Goal: Task Accomplishment & Management: Use online tool/utility

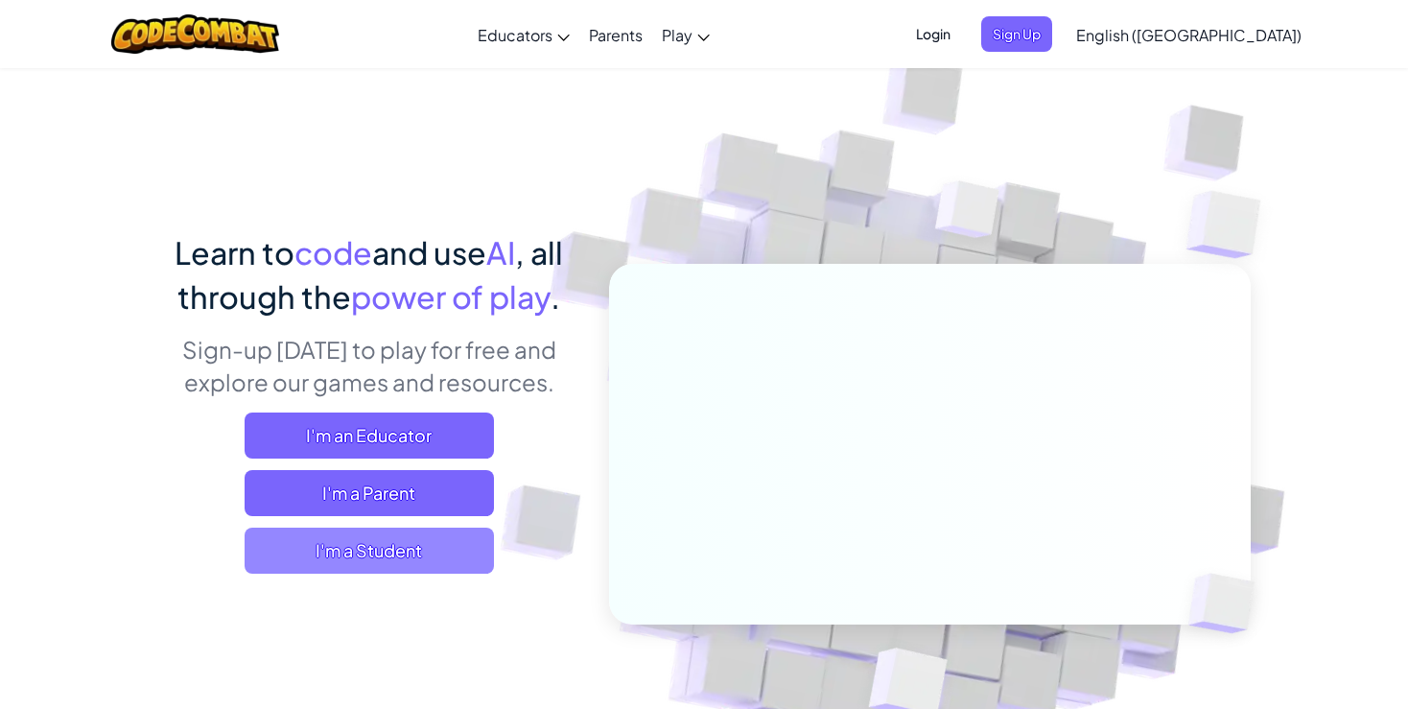
click at [428, 557] on span "I'm a Student" at bounding box center [369, 550] width 249 height 46
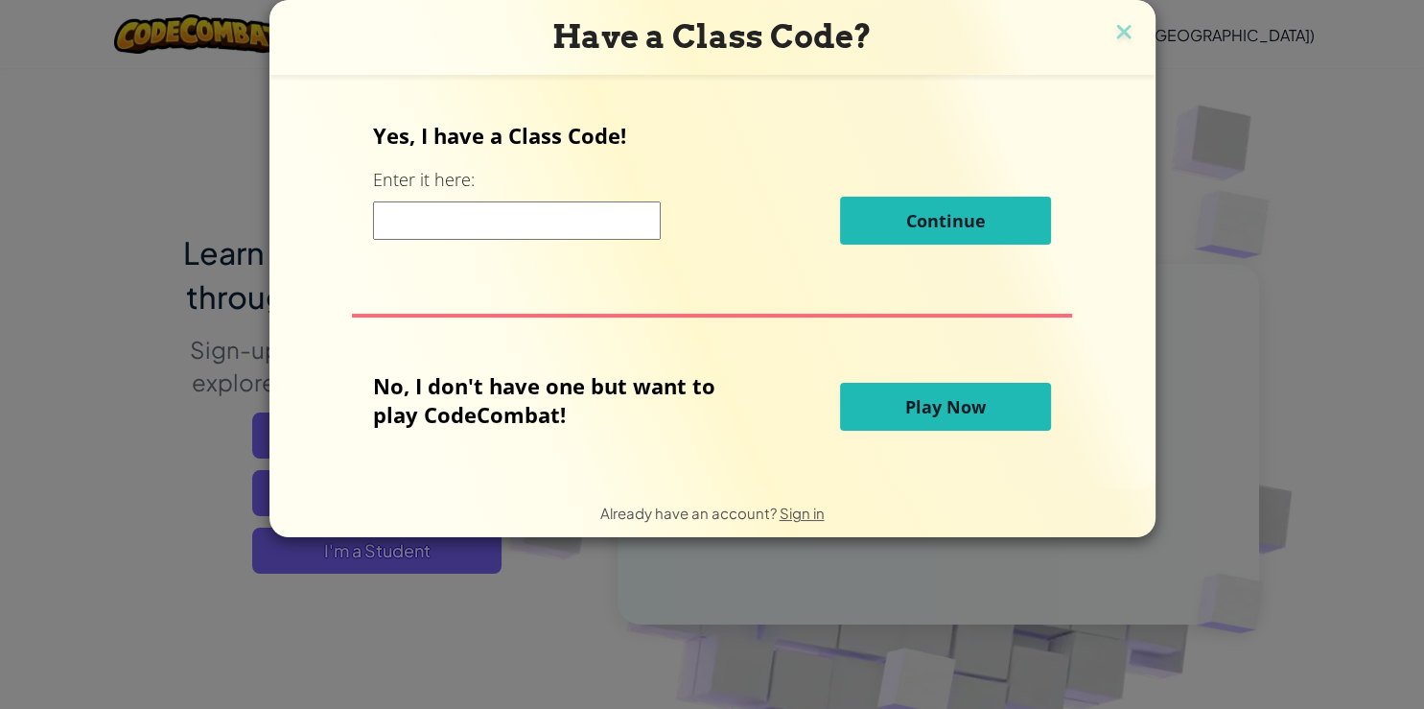
click at [566, 229] on input at bounding box center [517, 220] width 288 height 38
click at [951, 405] on span "Play Now" at bounding box center [945, 406] width 81 height 23
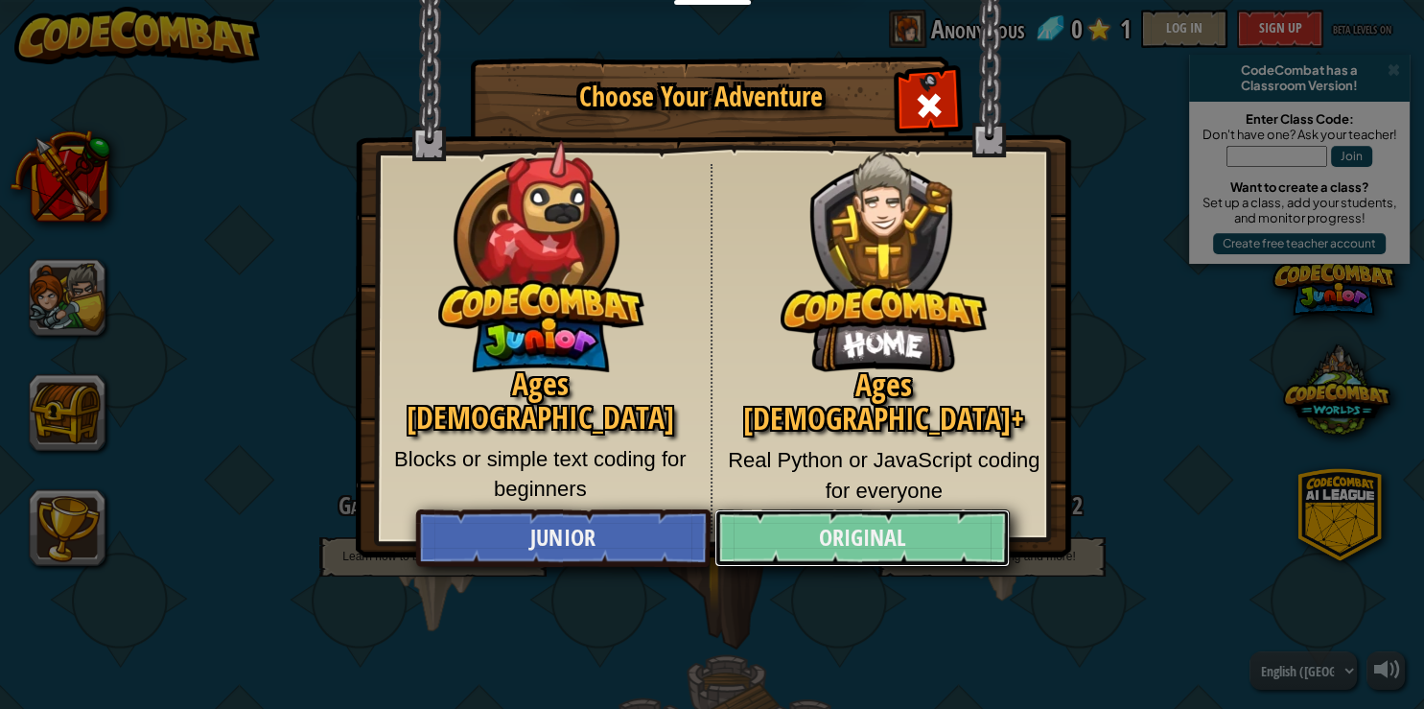
click at [856, 518] on link "Original" at bounding box center [861, 538] width 295 height 58
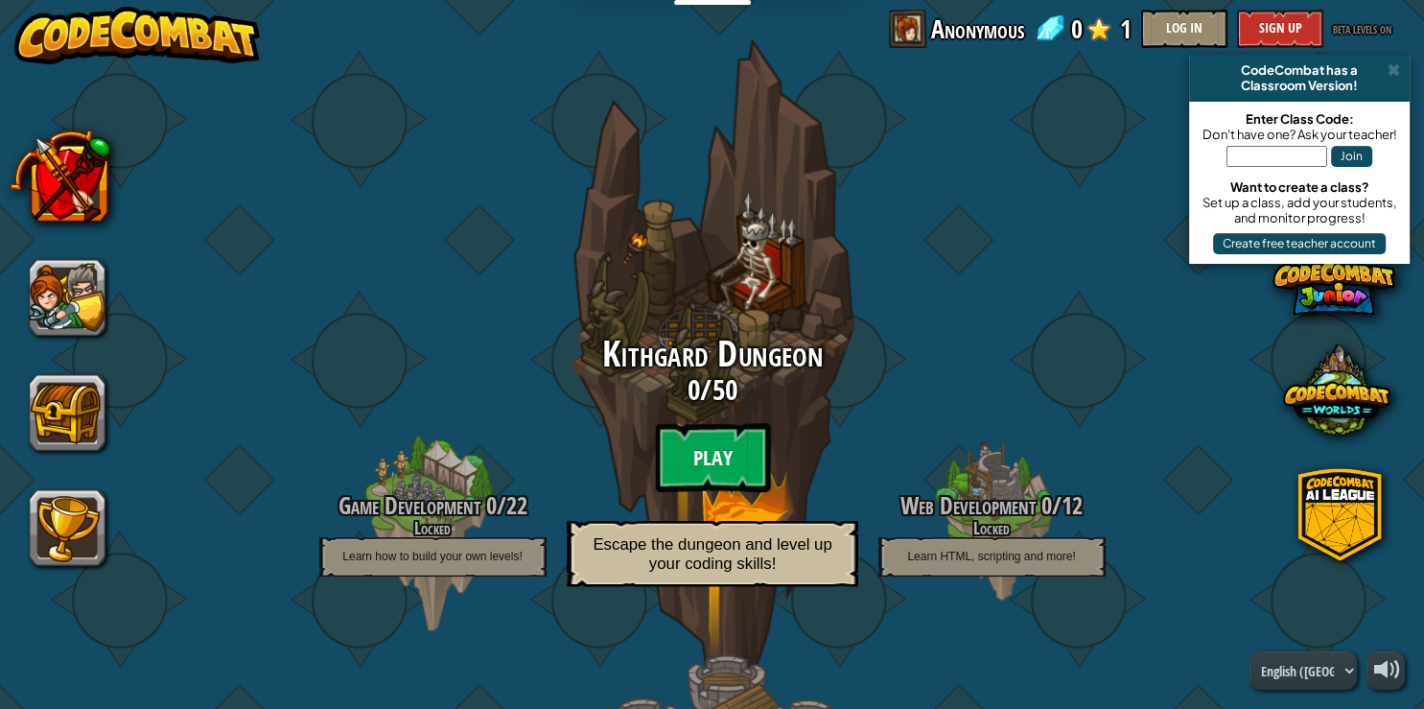
click at [719, 463] on btn "Play" at bounding box center [712, 457] width 115 height 69
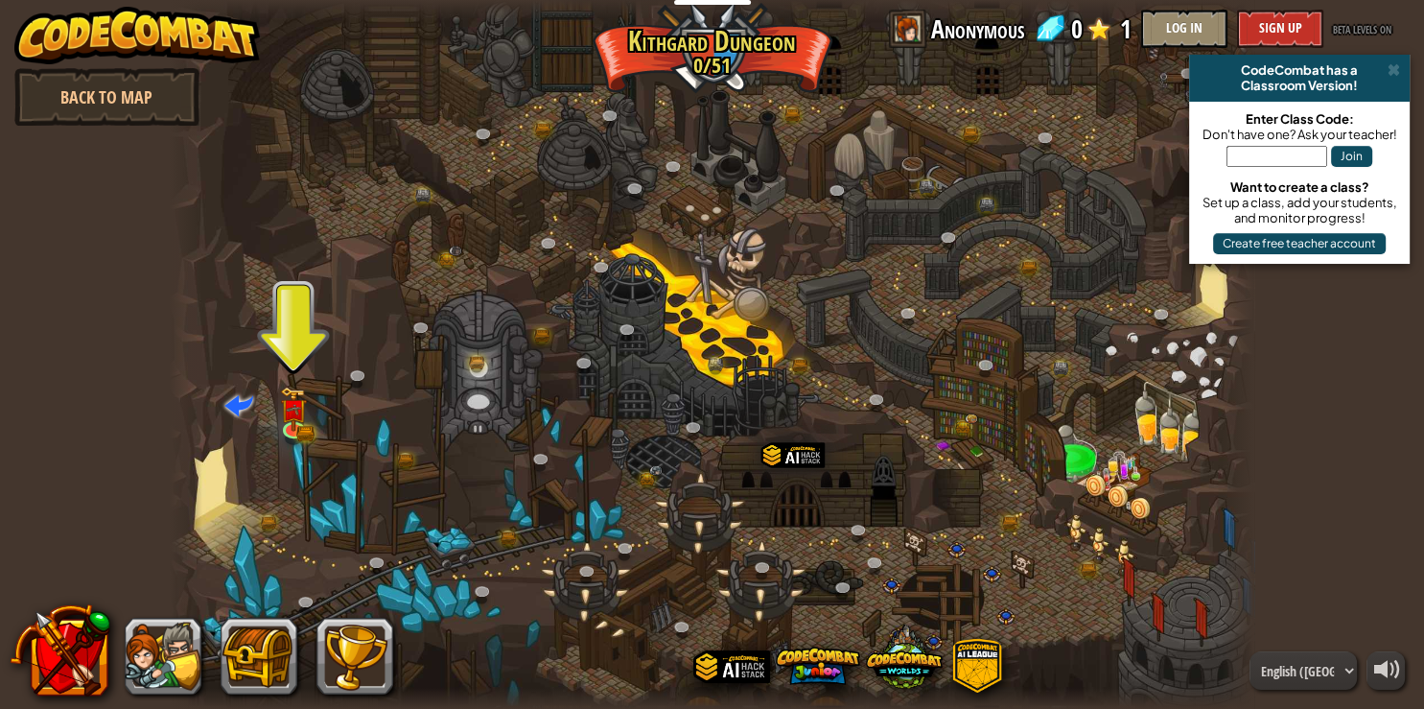
click at [303, 376] on div at bounding box center [712, 354] width 1085 height 709
click at [298, 420] on img at bounding box center [293, 397] width 27 height 59
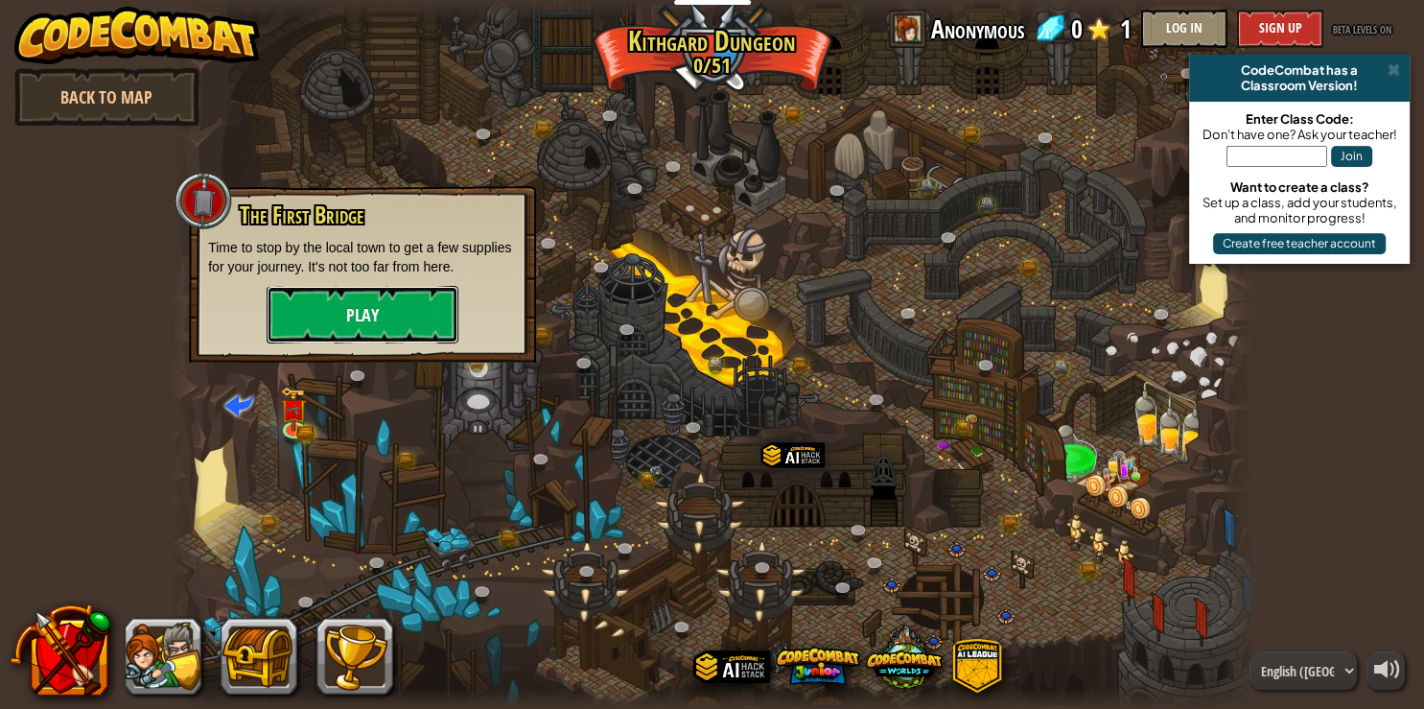
click at [340, 319] on button "Play" at bounding box center [363, 315] width 192 height 58
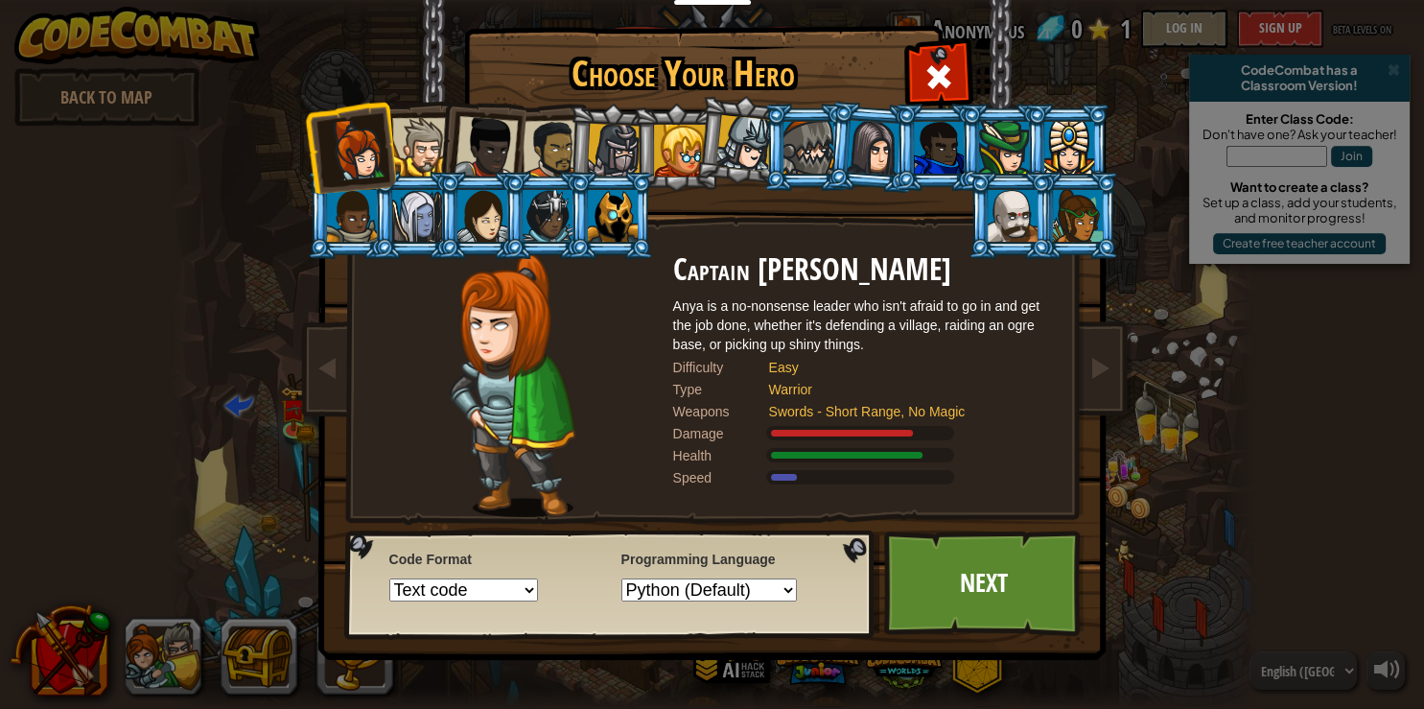
click at [458, 241] on div at bounding box center [482, 216] width 50 height 52
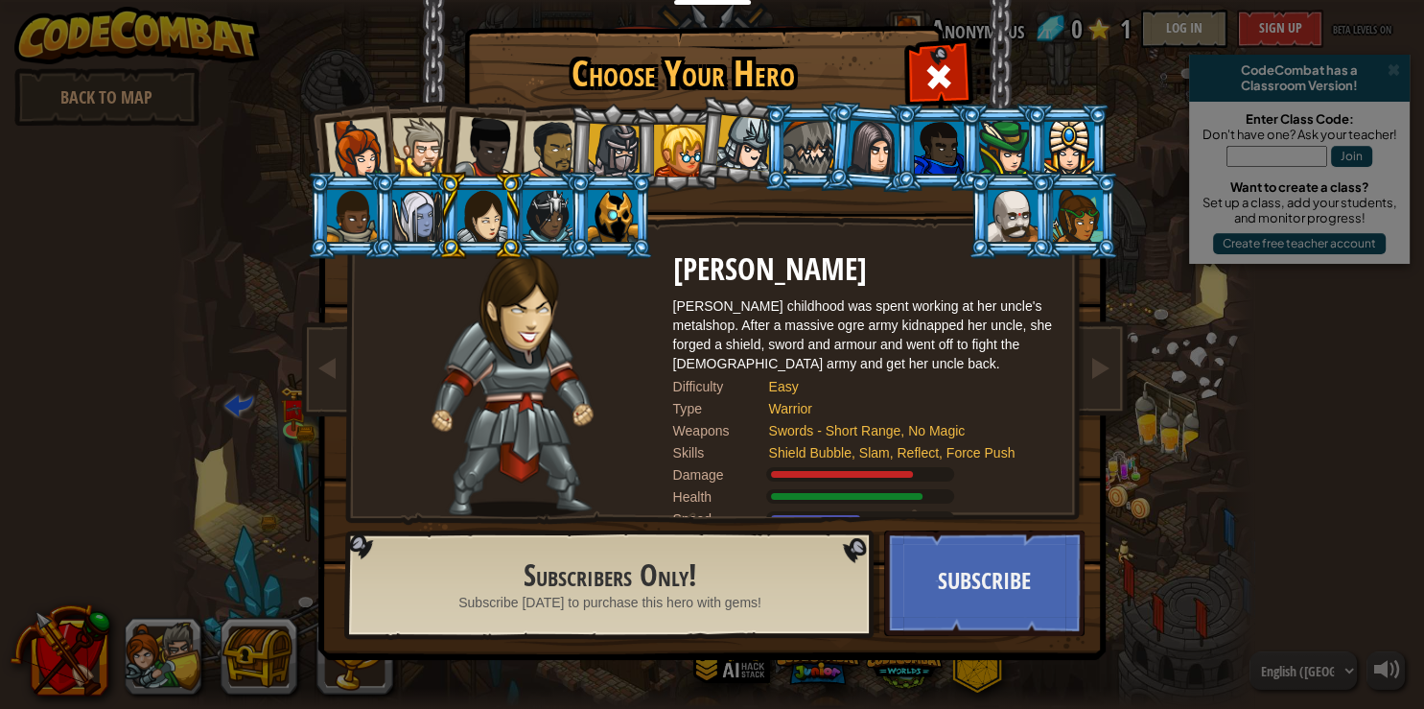
click at [508, 171] on div at bounding box center [486, 147] width 63 height 63
